Goal: Find specific page/section: Find specific page/section

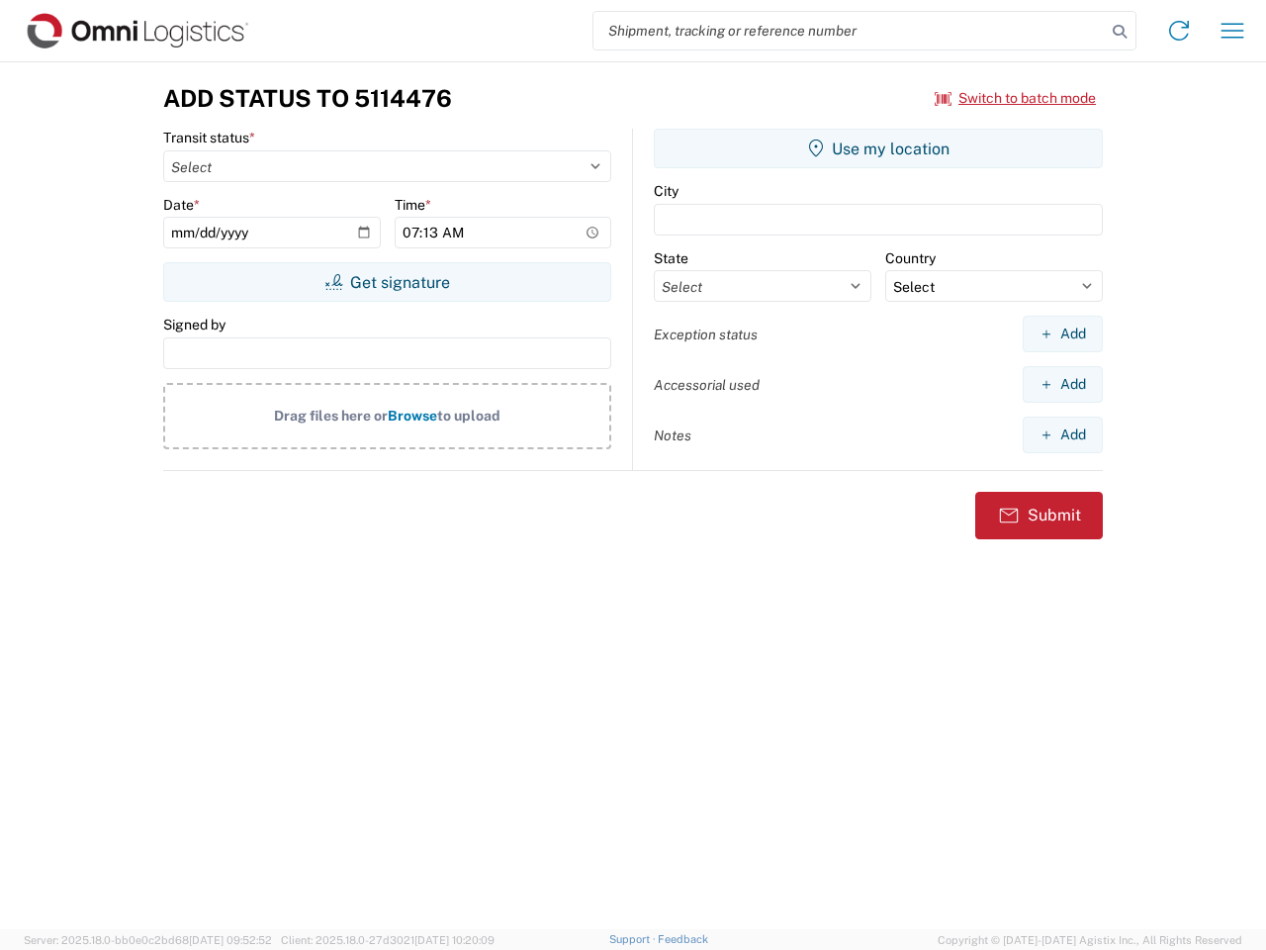
click at [850, 31] on input "search" at bounding box center [850, 31] width 512 height 38
click at [1120, 32] on icon at bounding box center [1120, 32] width 28 height 28
click at [1179, 31] on icon at bounding box center [1179, 31] width 32 height 32
click at [1233, 31] on icon "button" at bounding box center [1233, 30] width 23 height 15
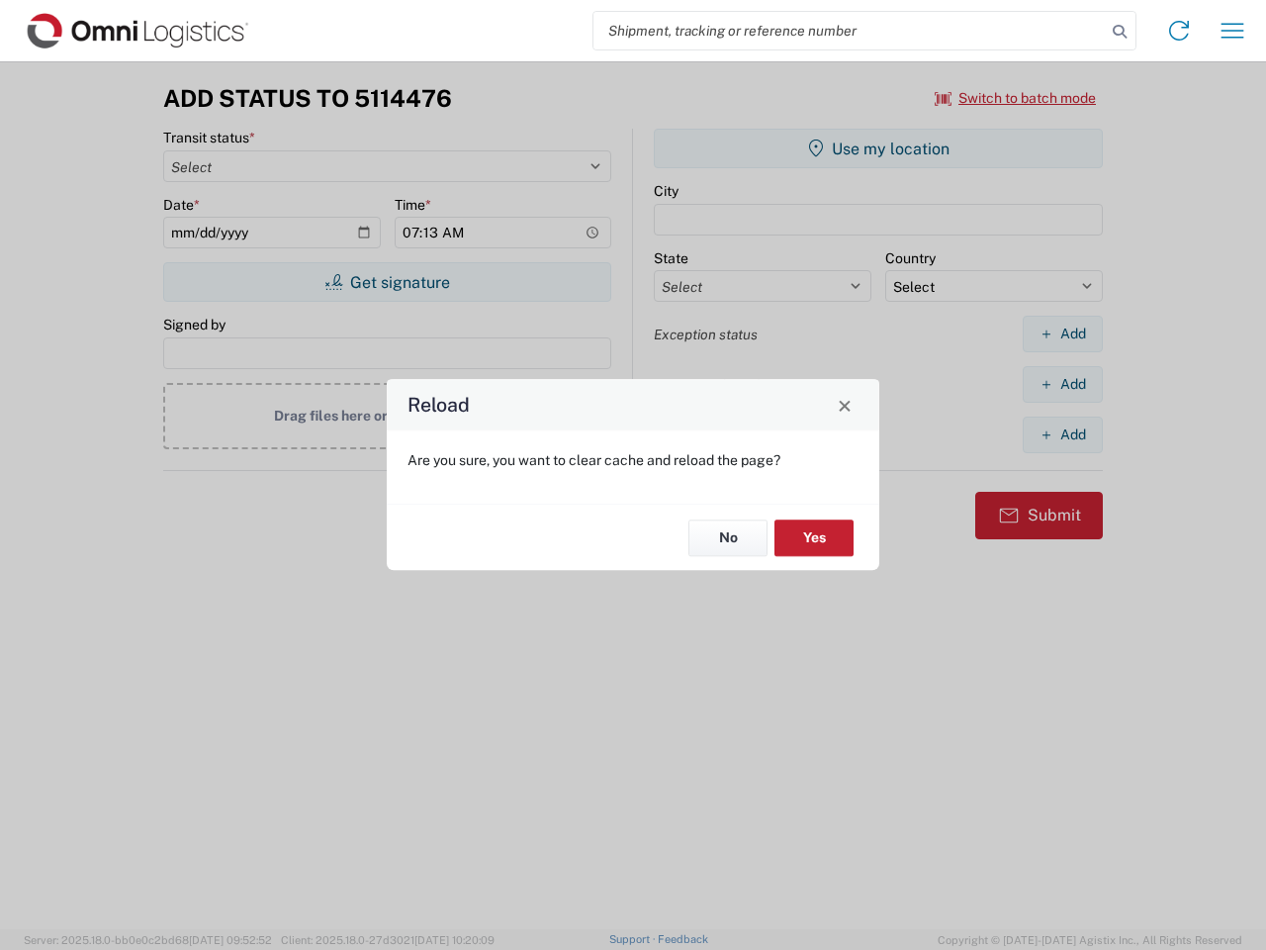
click at [387, 282] on div "Reload Are you sure, you want to clear cache and reload the page? No Yes" at bounding box center [633, 475] width 1266 height 950
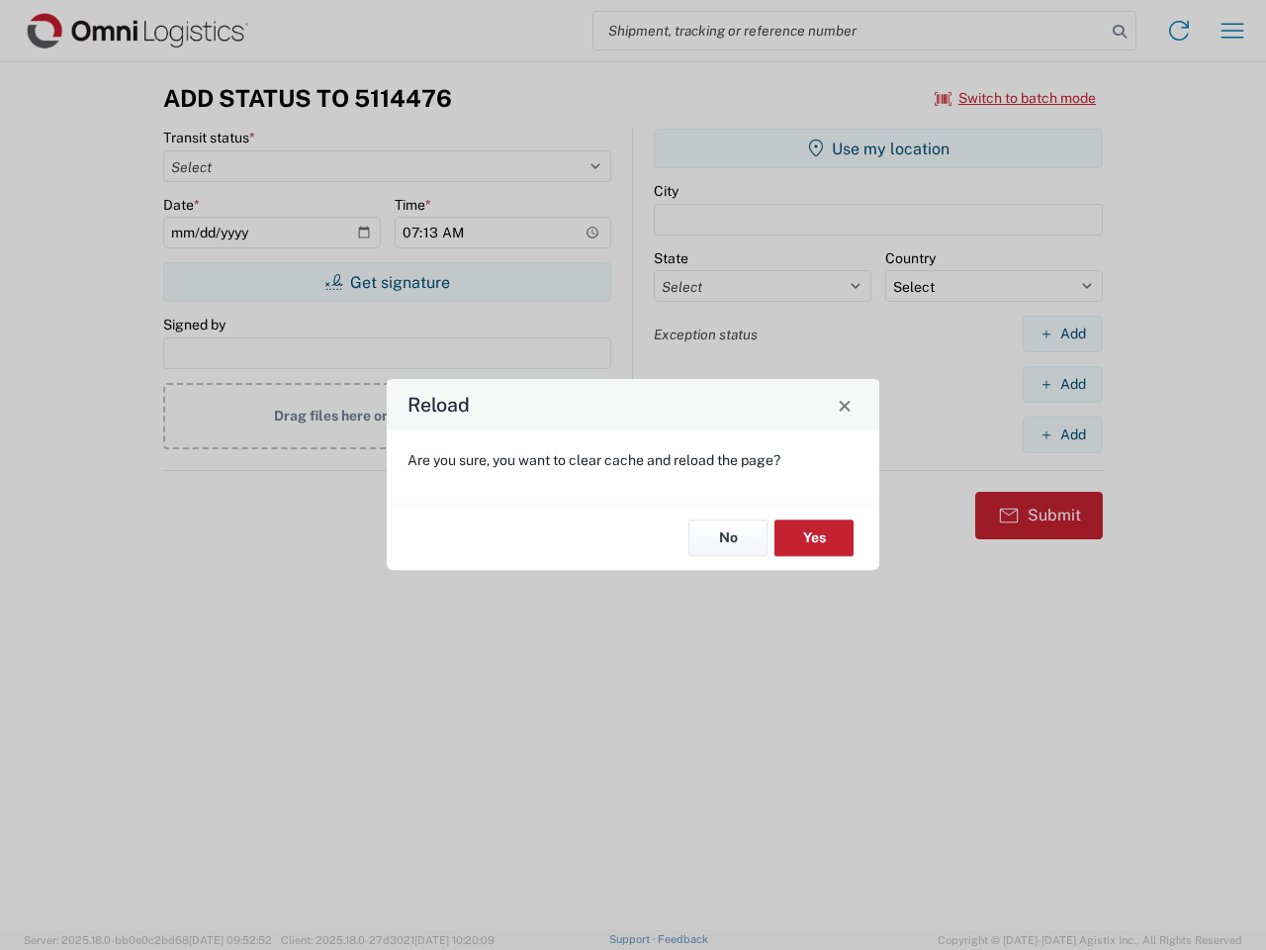
click at [878, 148] on div "Reload Are you sure, you want to clear cache and reload the page? No Yes" at bounding box center [633, 475] width 1266 height 950
click at [1062, 333] on div "Reload Are you sure, you want to clear cache and reload the page? No Yes" at bounding box center [633, 475] width 1266 height 950
click at [1062, 384] on div "Reload Are you sure, you want to clear cache and reload the page? No Yes" at bounding box center [633, 475] width 1266 height 950
click at [1062, 434] on div "Reload Are you sure, you want to clear cache and reload the page? No Yes" at bounding box center [633, 475] width 1266 height 950
